Goal: Task Accomplishment & Management: Use online tool/utility

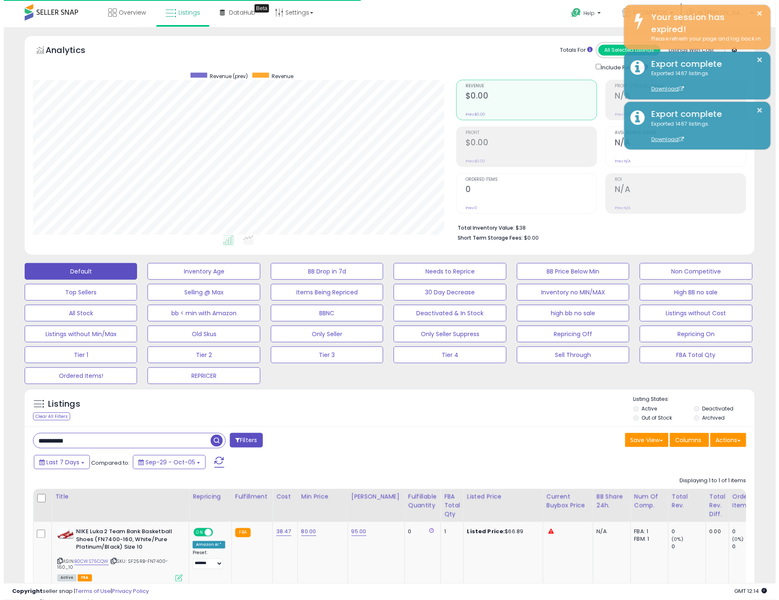
scroll to position [171, 424]
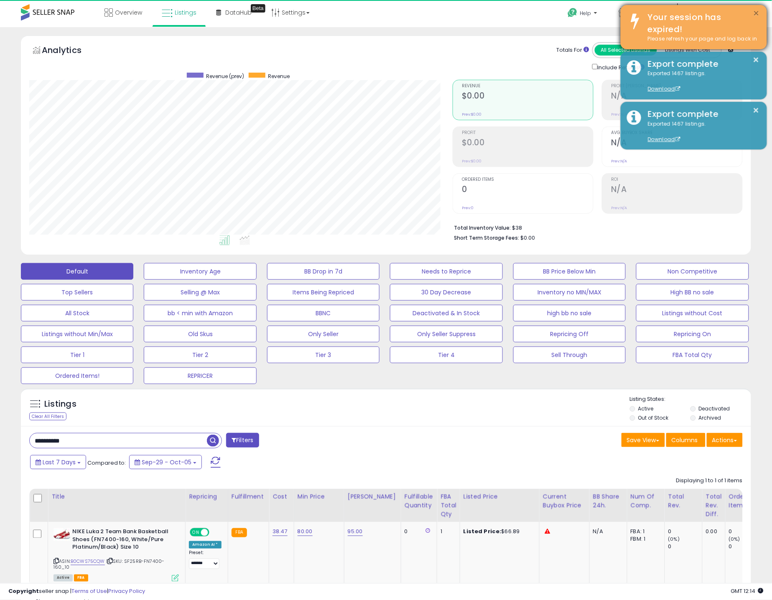
click at [759, 11] on button "×" at bounding box center [756, 13] width 7 height 10
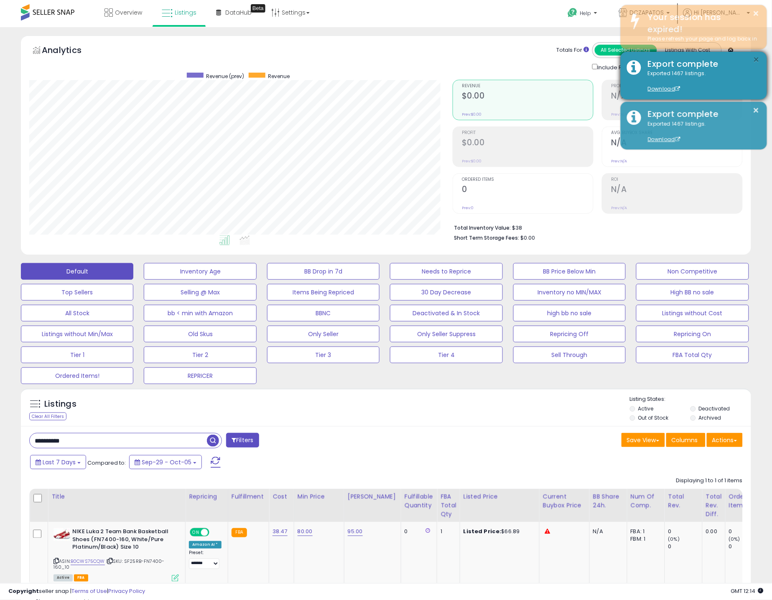
click at [754, 55] on button "×" at bounding box center [756, 60] width 7 height 10
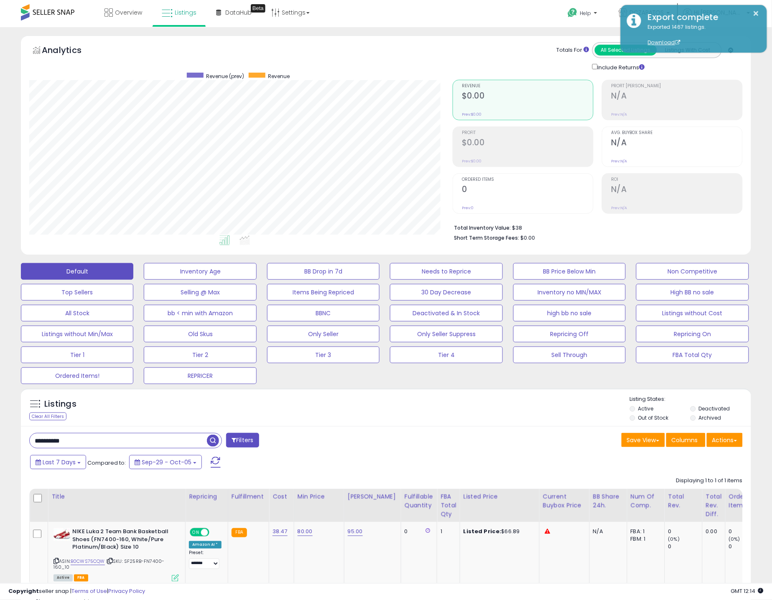
click at [755, 61] on div "Analytics Totals For All Selected Listings Listings With Cost Include Returns" at bounding box center [386, 148] width 742 height 224
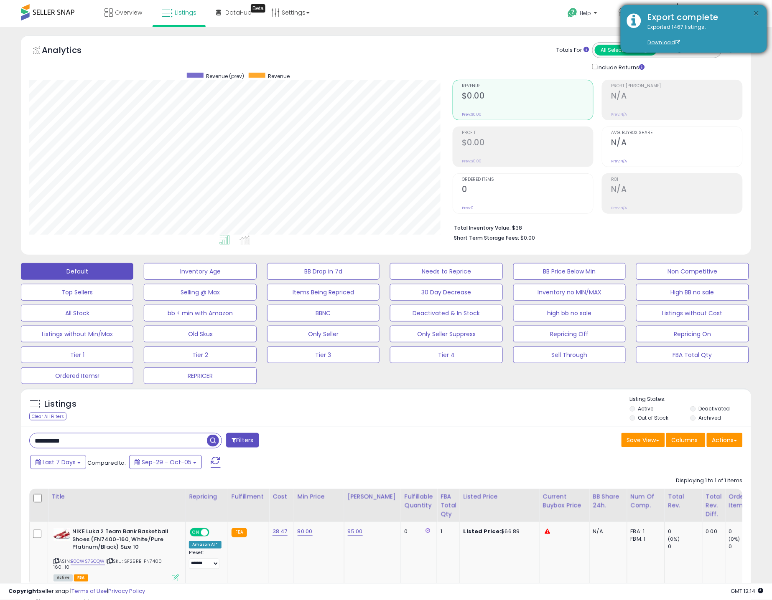
click at [757, 12] on button "×" at bounding box center [756, 13] width 7 height 10
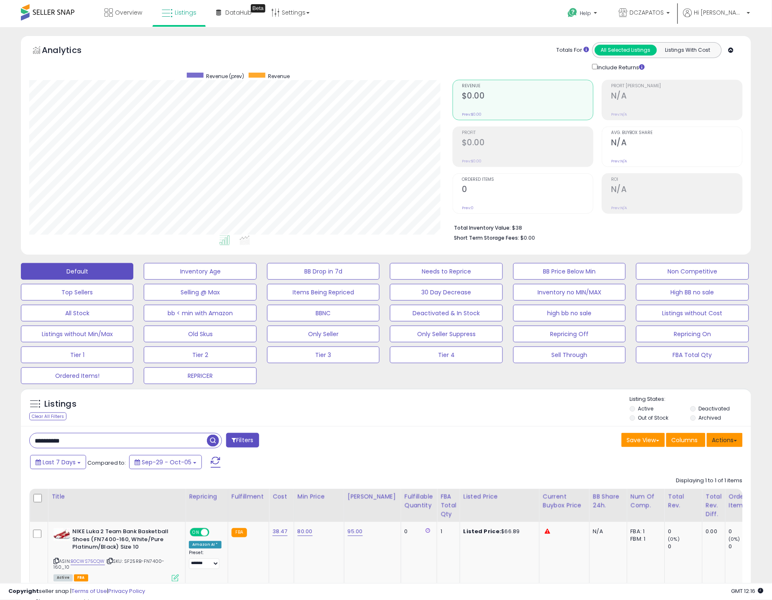
click at [738, 442] on button "Actions" at bounding box center [724, 440] width 36 height 14
click at [678, 454] on link "Import" at bounding box center [690, 458] width 91 height 13
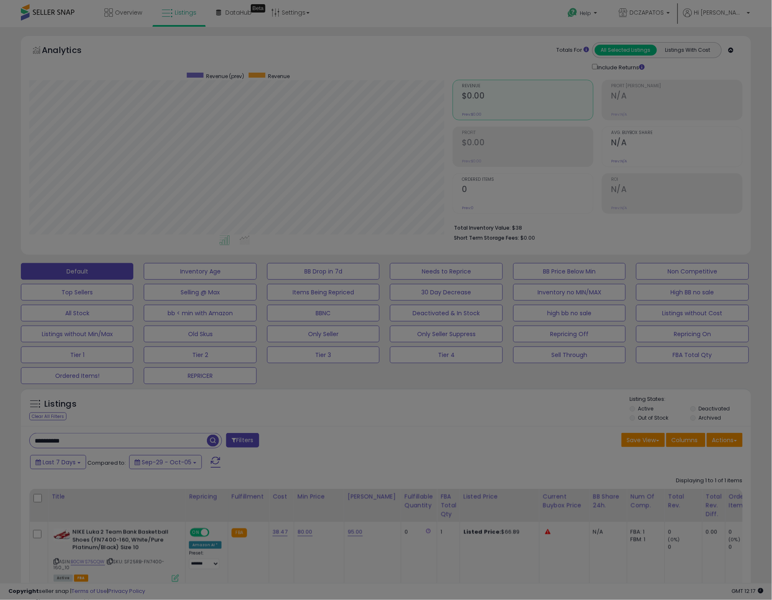
scroll to position [171, 427]
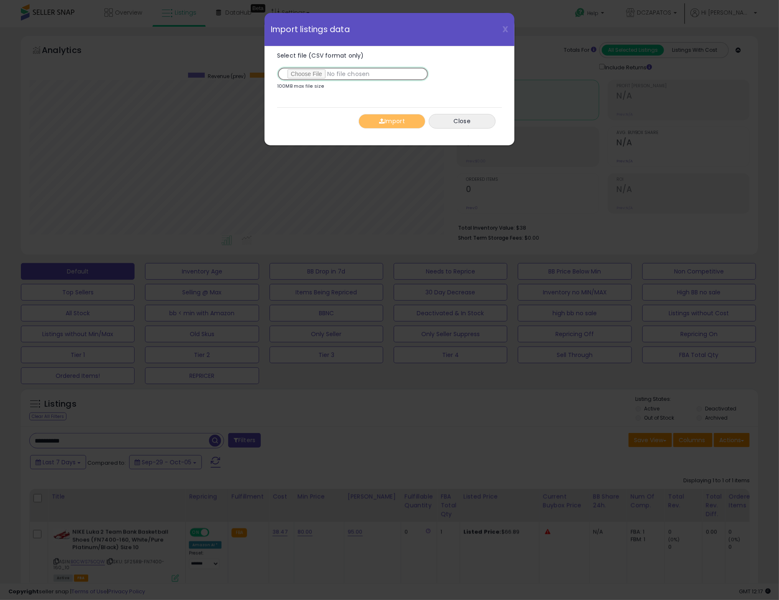
click at [297, 70] on input "Select file (CSV format only)" at bounding box center [353, 74] width 152 height 14
type input "**********"
click at [404, 120] on button "Import" at bounding box center [391, 121] width 67 height 15
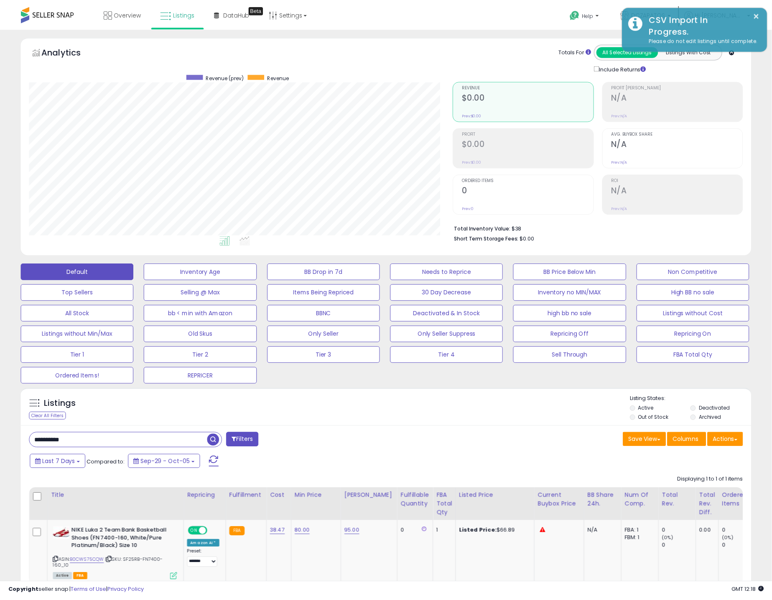
scroll to position [417608, 417356]
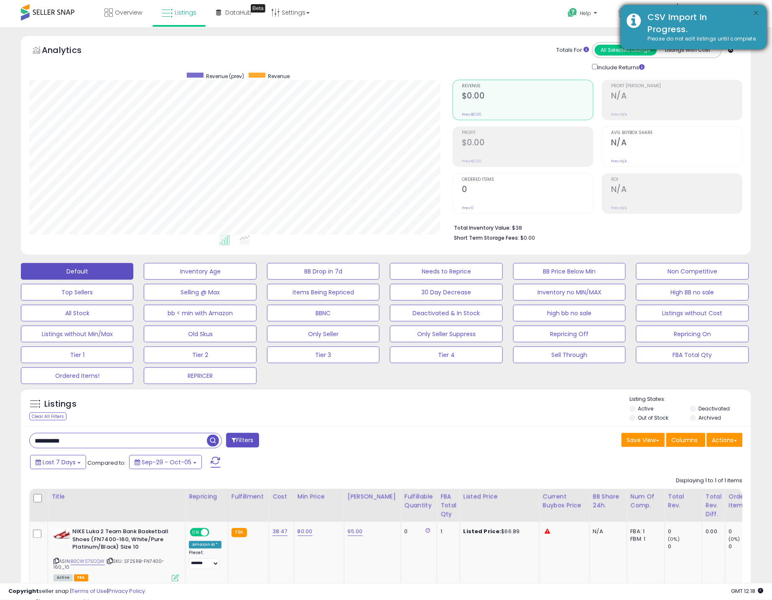
click at [757, 11] on button "×" at bounding box center [756, 13] width 7 height 10
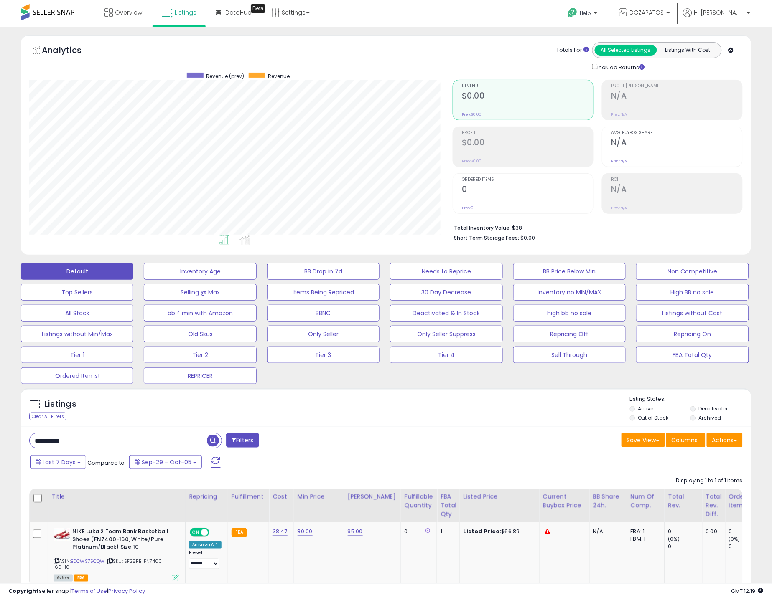
click at [589, 224] on li "Total Inventory Value: $38" at bounding box center [595, 227] width 282 height 10
